Goal: Navigation & Orientation: Go to known website

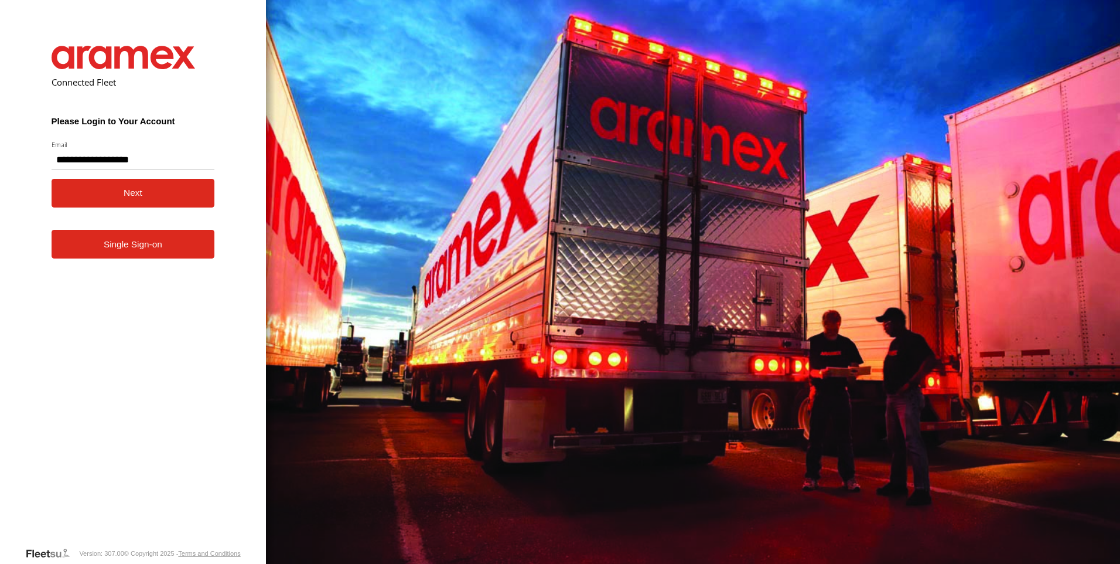
click at [151, 199] on button "Next" at bounding box center [133, 193] width 163 height 29
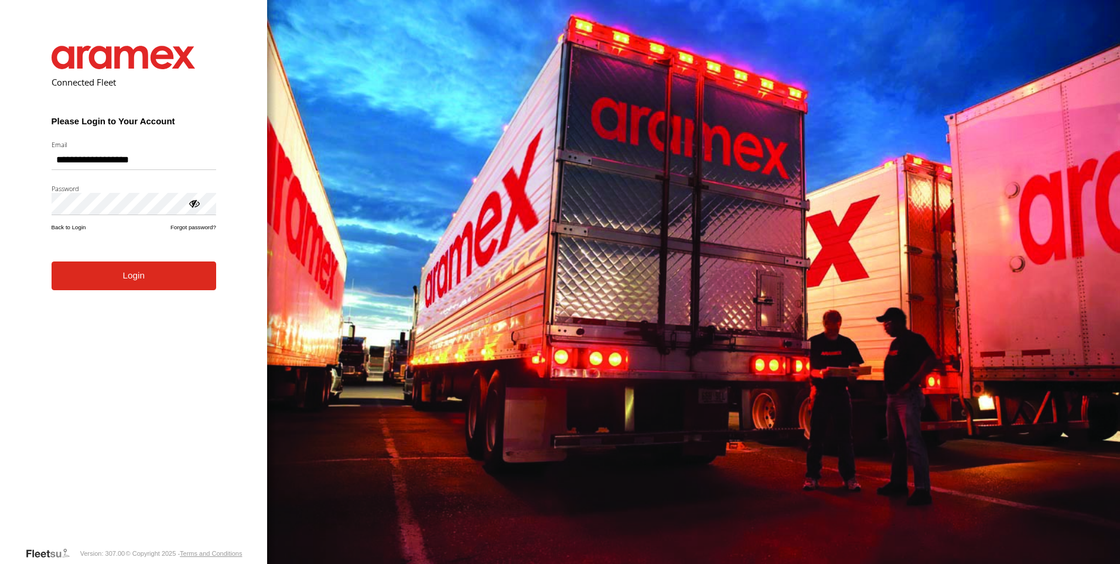
click at [138, 281] on button "Login" at bounding box center [134, 275] width 165 height 29
